Goal: Find specific page/section: Find specific page/section

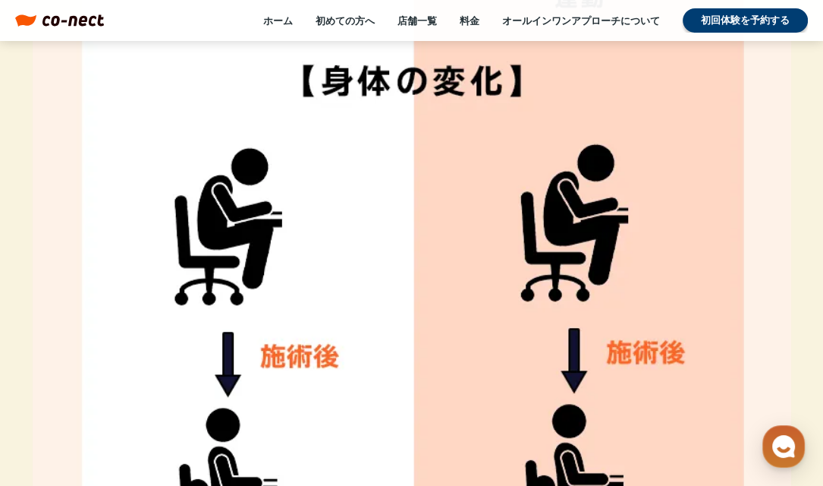
scroll to position [4704, 0]
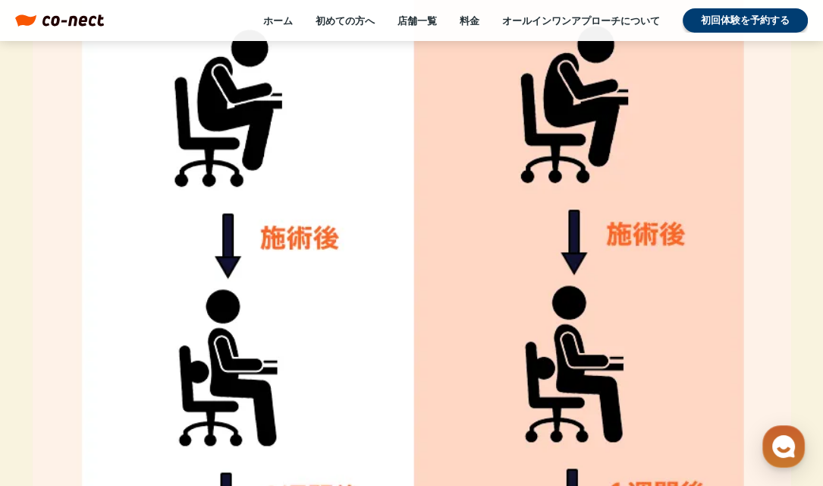
click at [395, 21] on div "ホーム 初めての方へ 店舗一覧 料金 オールインワンアプローチについて 初回体験を予約する" at bounding box center [456, 20] width 704 height 24
click at [398, 20] on link "店舗一覧" at bounding box center [417, 21] width 39 height 14
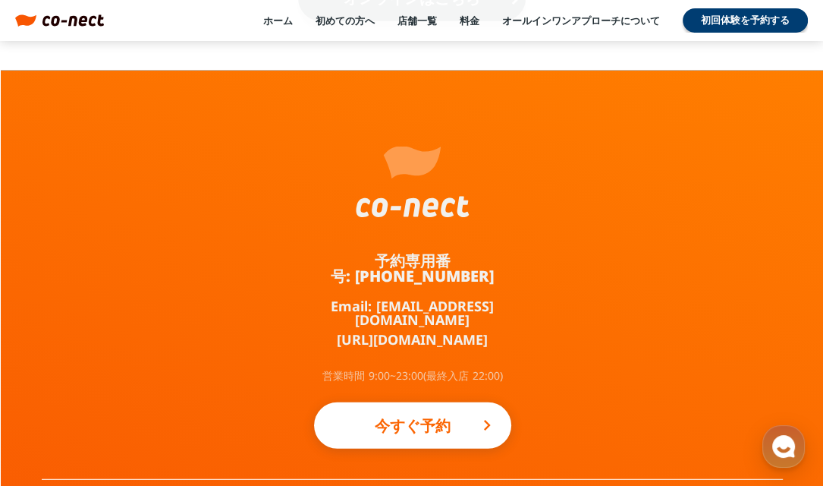
scroll to position [2802, 0]
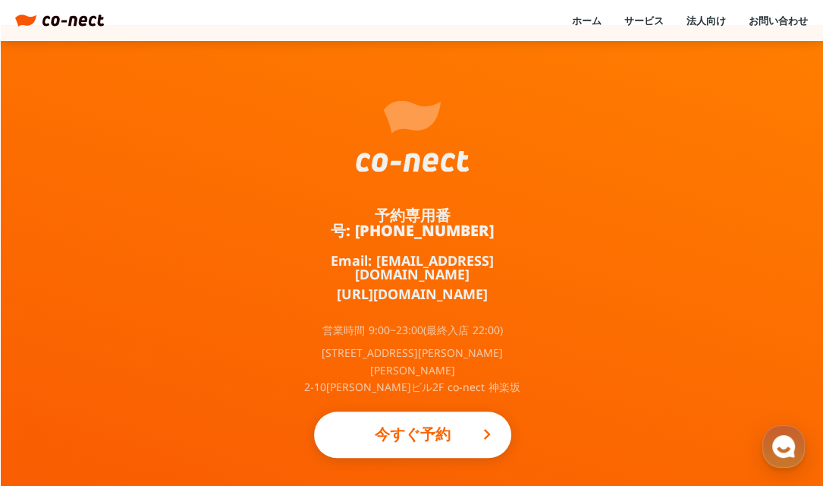
scroll to position [947, 0]
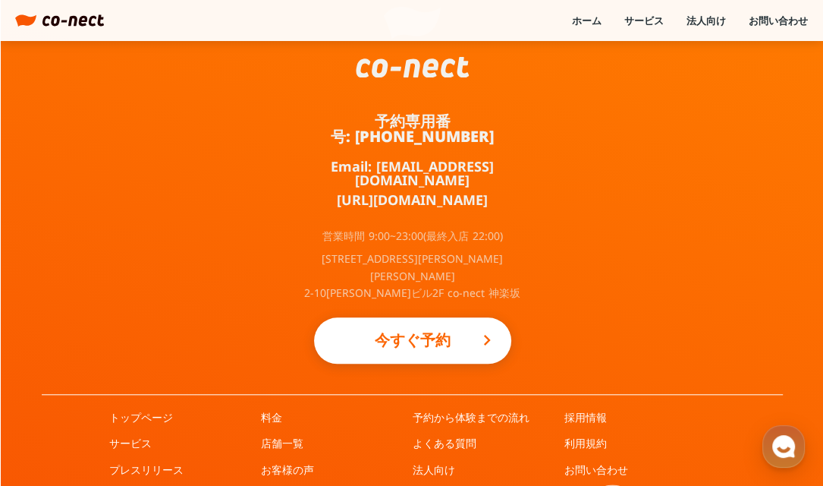
click at [609, 483] on link at bounding box center [612, 495] width 20 height 24
click at [443, 485] on link "運営会社" at bounding box center [434, 495] width 42 height 15
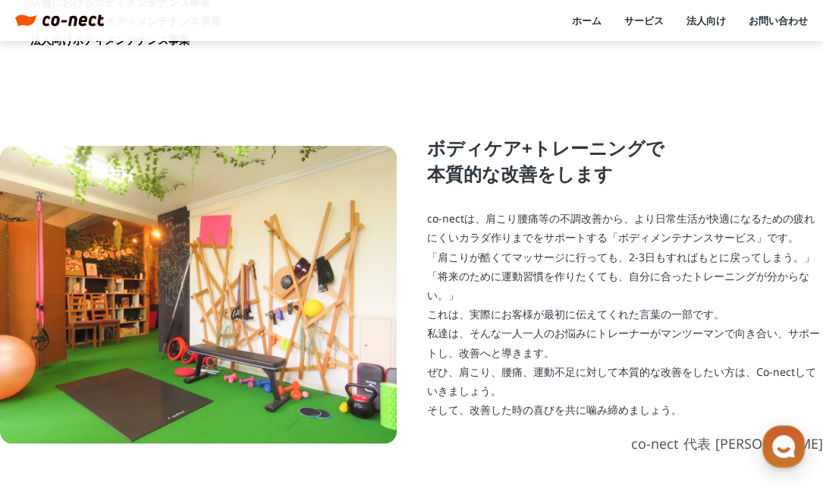
scroll to position [379, 0]
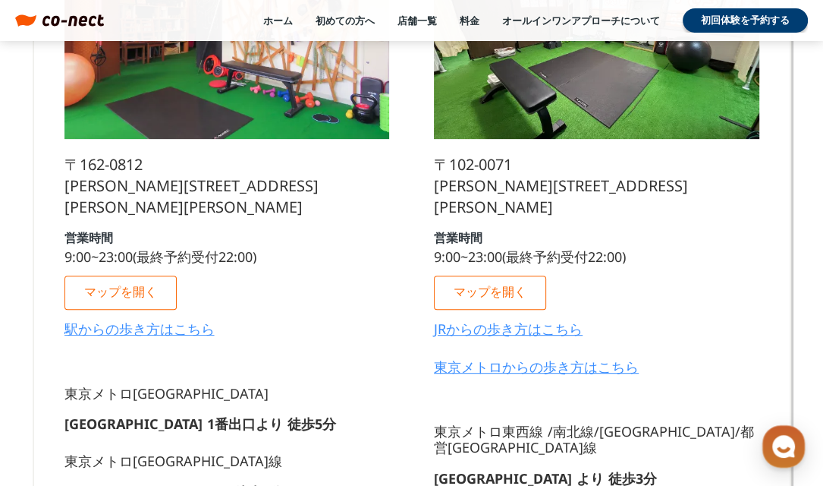
scroll to position [455, 0]
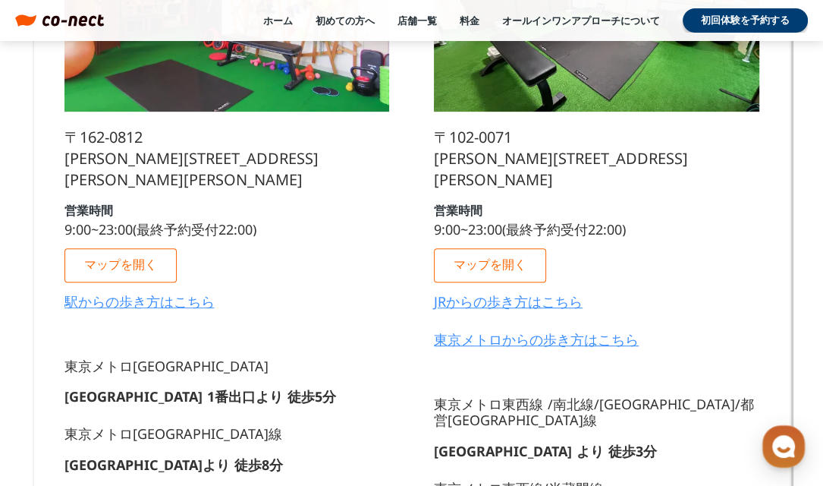
click at [94, 258] on p "マップを開く" at bounding box center [120, 264] width 73 height 13
click at [510, 265] on p "マップを開く" at bounding box center [490, 264] width 73 height 13
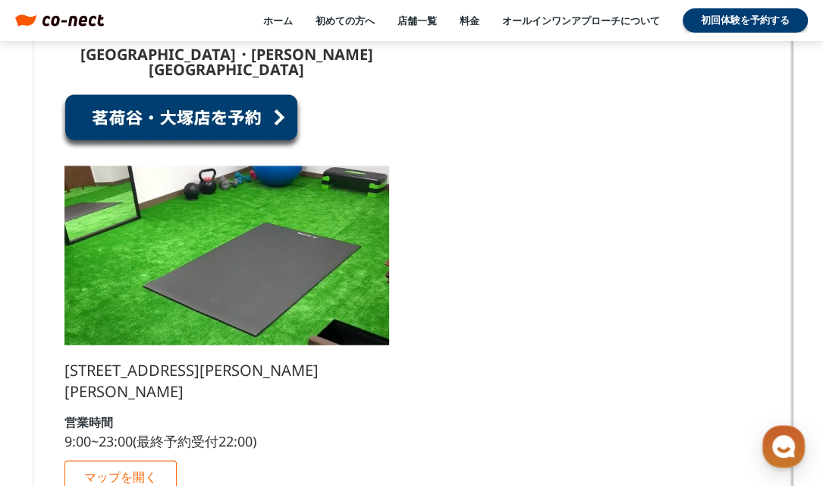
scroll to position [1517, 0]
